Goal: Find specific page/section

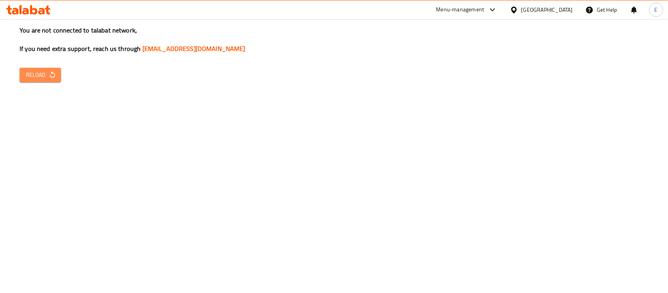
click at [26, 77] on span "Reload" at bounding box center [40, 75] width 29 height 10
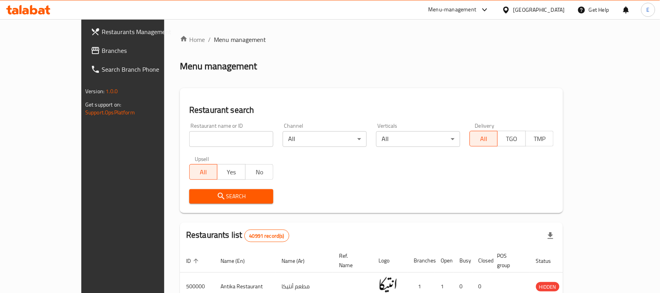
click at [189, 135] on input "search" at bounding box center [231, 139] width 84 height 16
type input "wahmy"
click button "Search" at bounding box center [231, 196] width 84 height 14
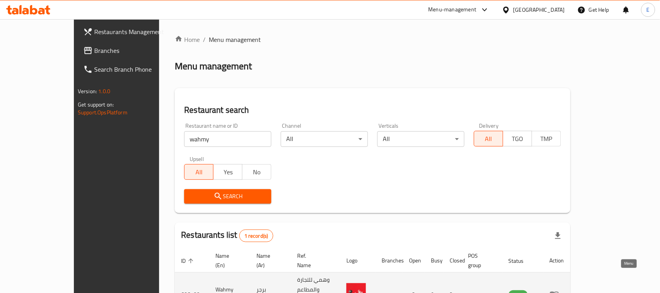
click at [559, 291] on icon "enhanced table" at bounding box center [554, 294] width 9 height 7
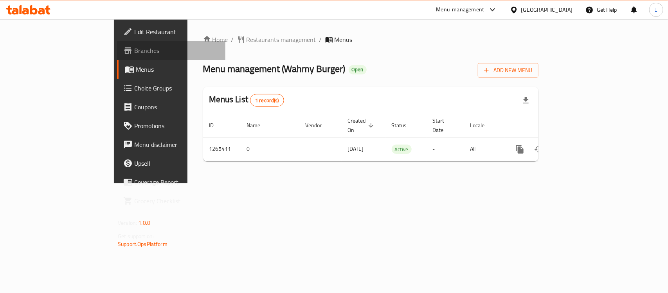
click at [134, 48] on span "Branches" at bounding box center [176, 50] width 85 height 9
